Goal: Check status: Check status

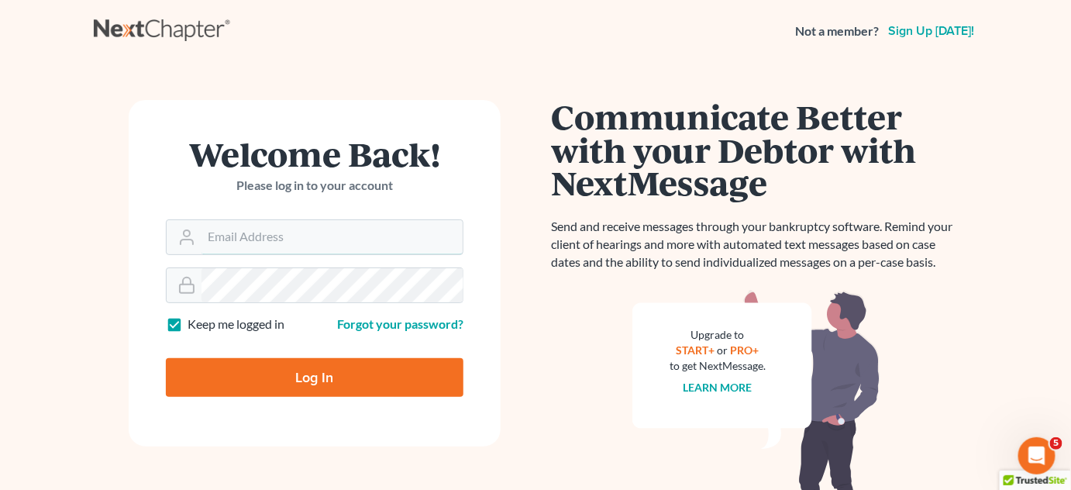
type input "[EMAIL_ADDRESS][DOMAIN_NAME]"
click at [322, 369] on input "Log In" at bounding box center [315, 377] width 298 height 39
type input "Thinking..."
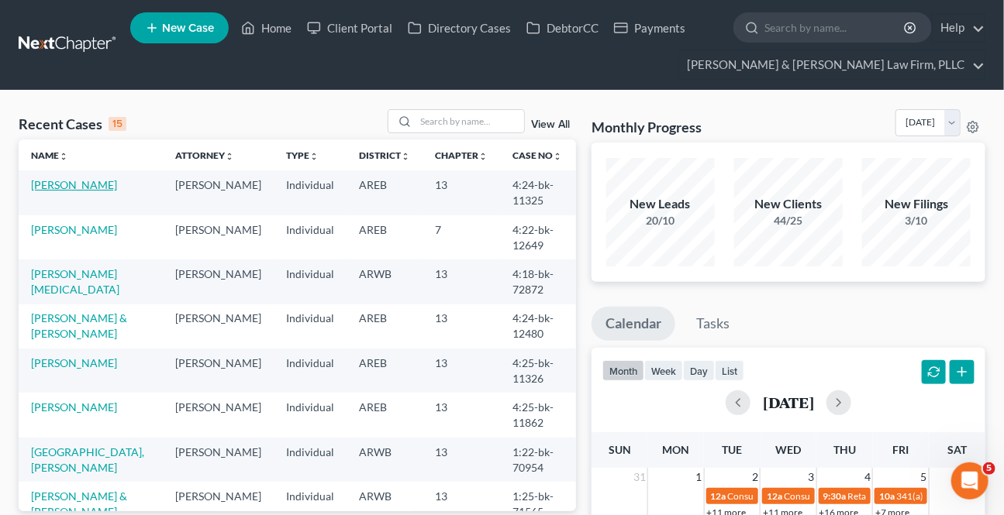
click at [50, 189] on link "[PERSON_NAME]" at bounding box center [74, 184] width 86 height 13
select select "2"
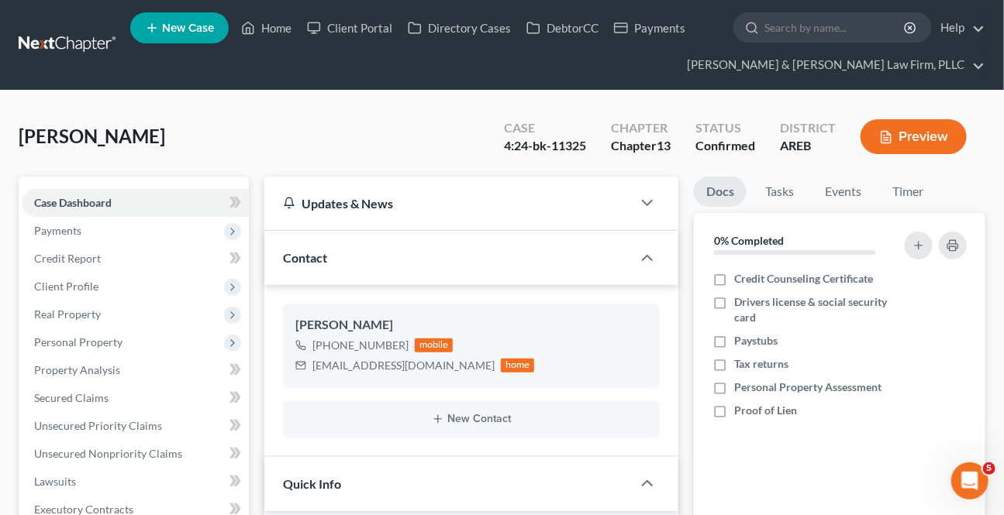
scroll to position [352, 0]
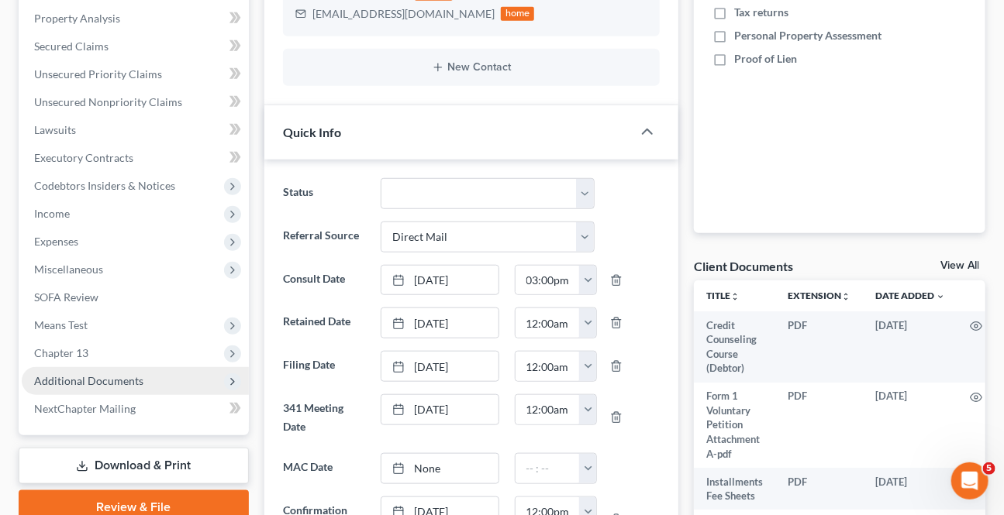
click at [88, 385] on span "Additional Documents" at bounding box center [88, 380] width 109 height 13
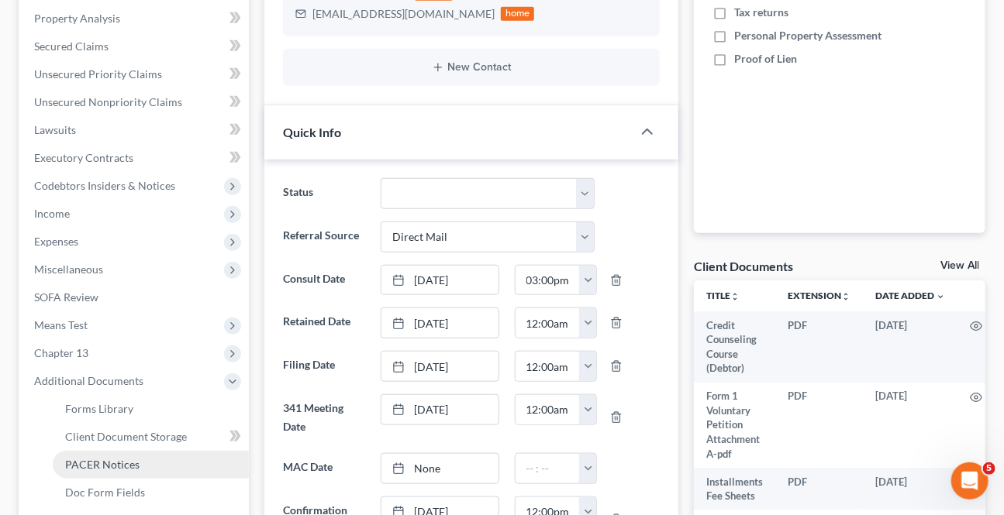
click at [86, 462] on span "PACER Notices" at bounding box center [102, 464] width 74 height 13
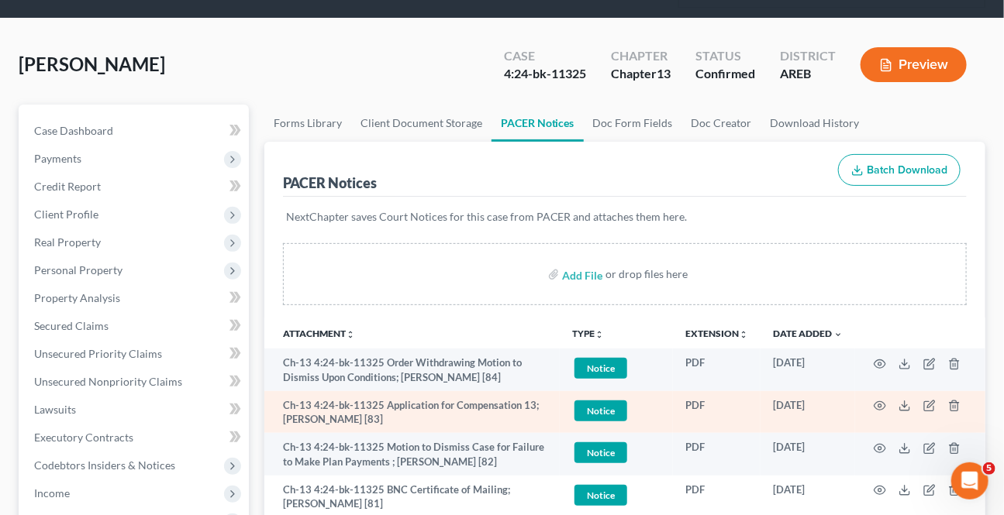
scroll to position [140, 0]
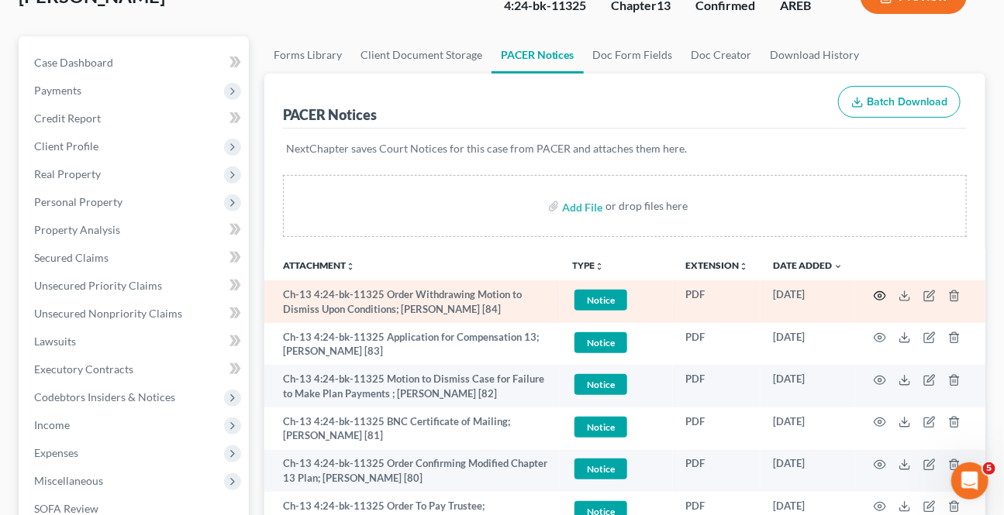
click at [879, 296] on icon "button" at bounding box center [880, 296] width 12 height 12
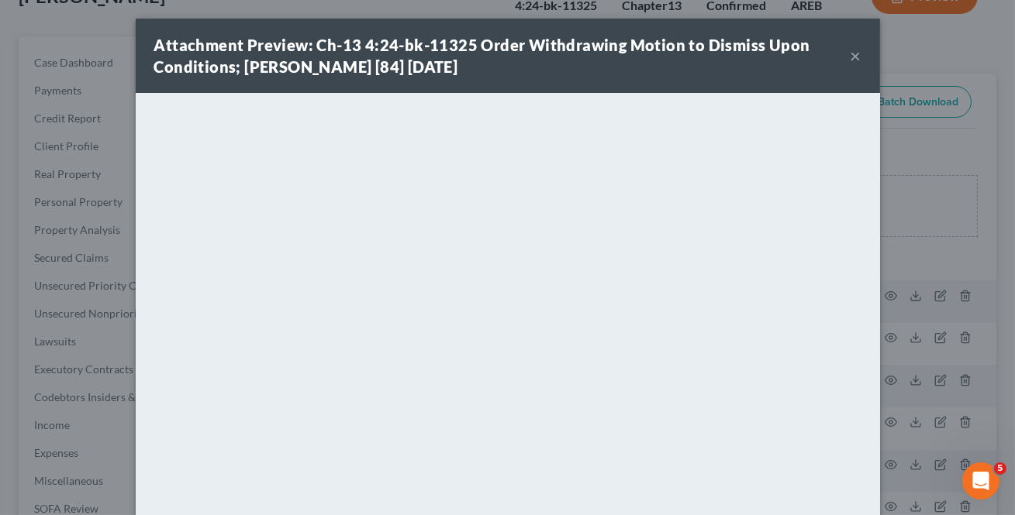
click at [850, 53] on button "×" at bounding box center [855, 56] width 11 height 19
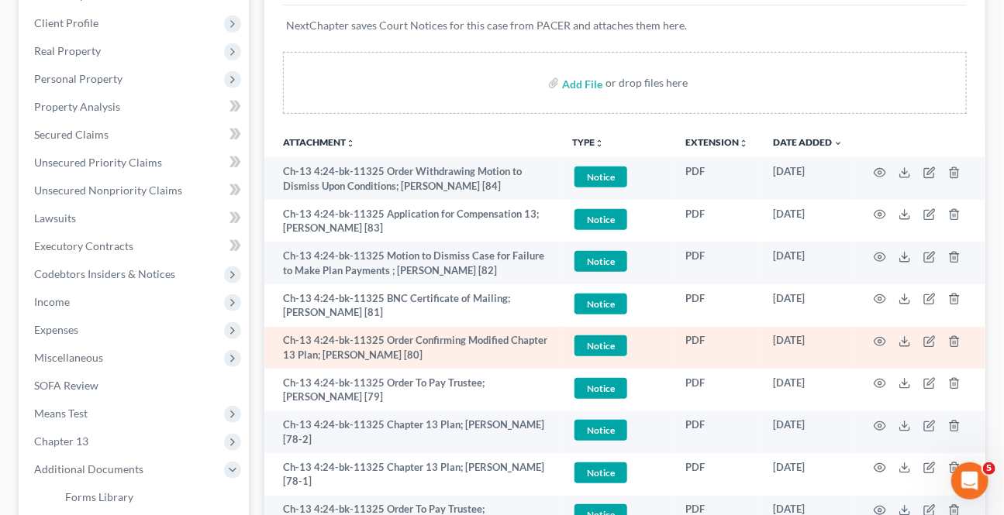
scroll to position [281, 0]
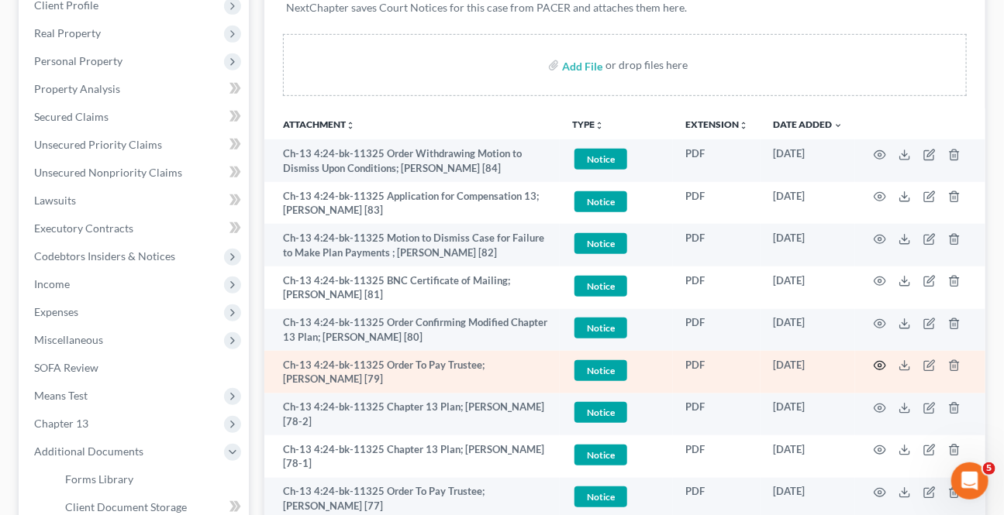
click at [877, 368] on icon "button" at bounding box center [880, 366] width 12 height 12
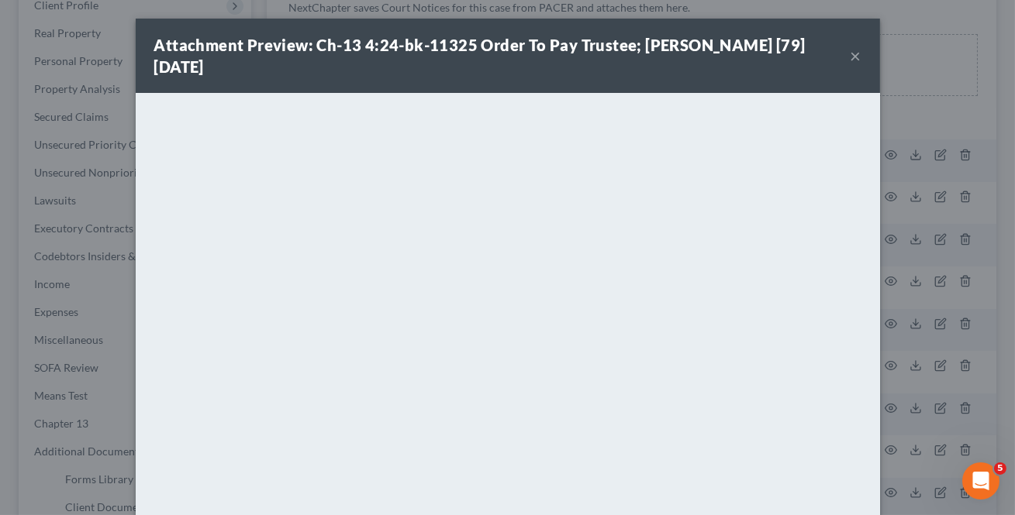
click at [850, 53] on button "×" at bounding box center [855, 56] width 11 height 19
